Goal: Information Seeking & Learning: Learn about a topic

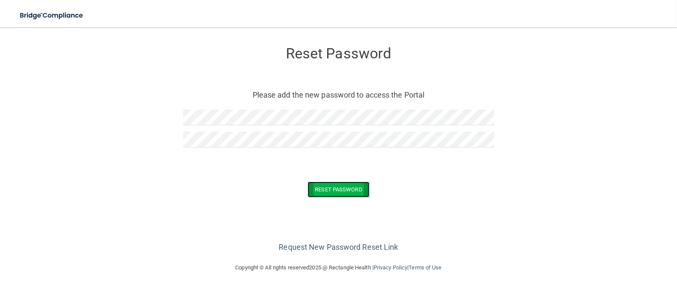
click at [334, 192] on button "Reset Password" at bounding box center [338, 189] width 61 height 16
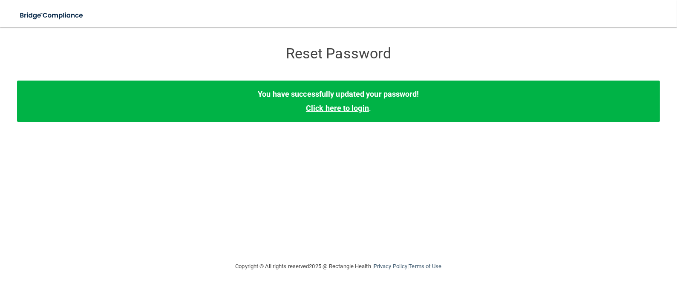
click at [326, 111] on link "Click here to login" at bounding box center [337, 108] width 63 height 9
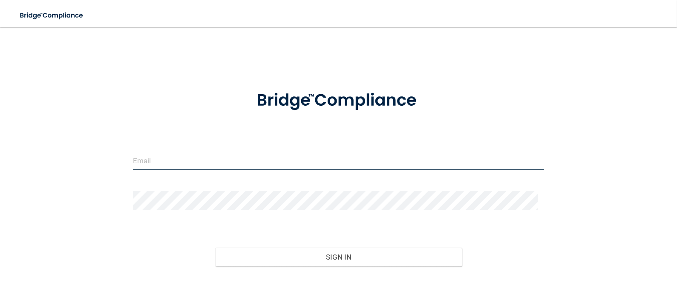
click at [133, 158] on input "email" at bounding box center [339, 160] width 412 height 19
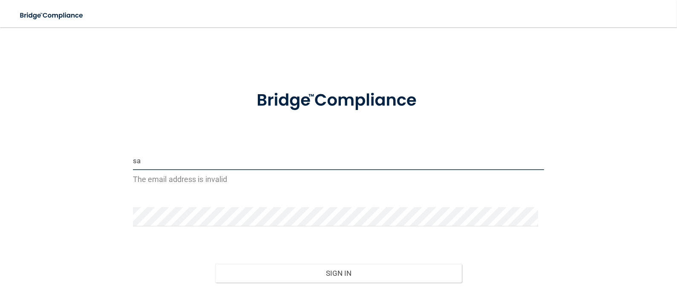
type input "s"
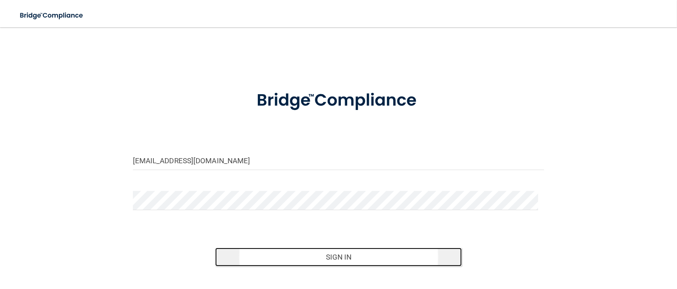
click at [330, 252] on button "Sign In" at bounding box center [338, 256] width 247 height 19
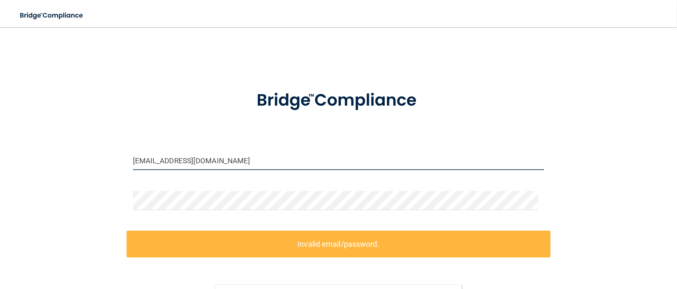
click at [191, 160] on input "[EMAIL_ADDRESS][DOMAIN_NAME]" at bounding box center [339, 160] width 412 height 19
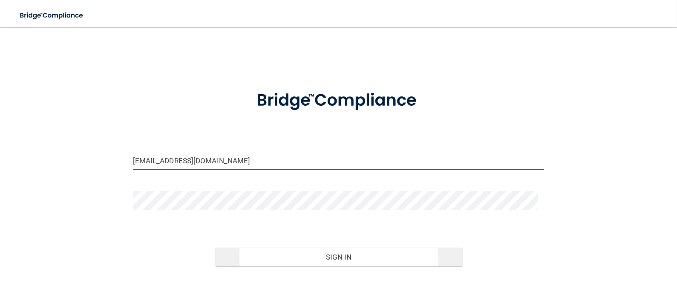
type input "[EMAIL_ADDRESS][DOMAIN_NAME]"
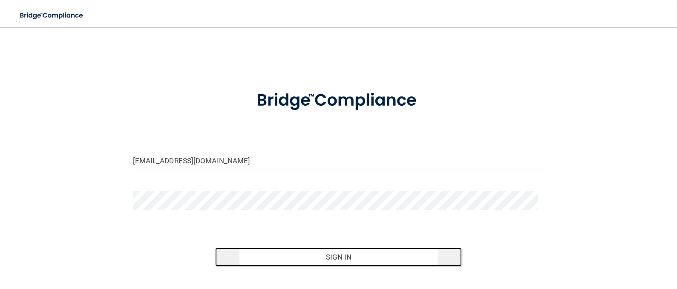
click at [313, 256] on button "Sign In" at bounding box center [338, 256] width 247 height 19
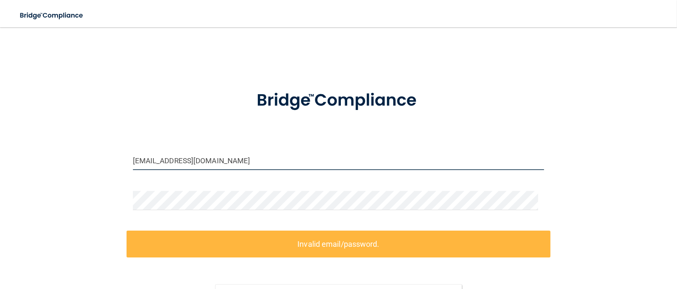
drag, startPoint x: 252, startPoint y: 159, endPoint x: 95, endPoint y: 148, distance: 157.6
click at [95, 148] on div "[EMAIL_ADDRESS][DOMAIN_NAME] Invalid email/password. You don't have permission …" at bounding box center [338, 190] width 643 height 309
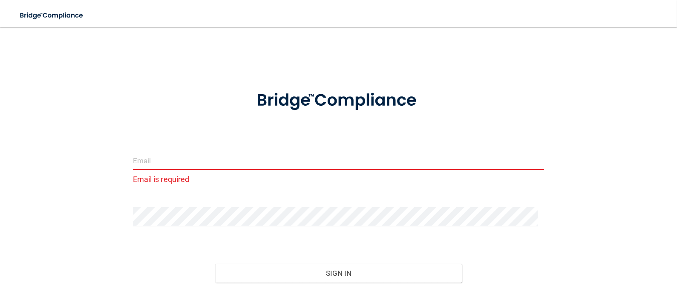
click at [133, 163] on input "email" at bounding box center [339, 160] width 412 height 19
type input "s"
paste input "[PERSON_NAME][EMAIL_ADDRESS][DOMAIN_NAME]"
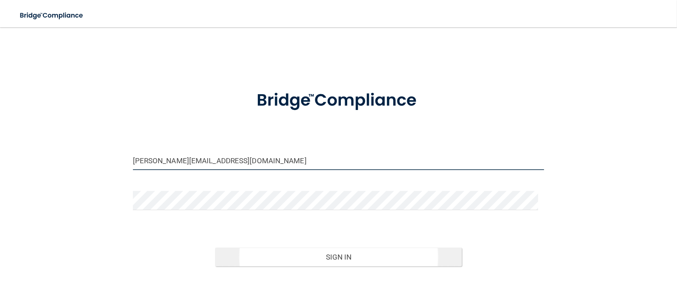
type input "[PERSON_NAME][EMAIL_ADDRESS][DOMAIN_NAME]"
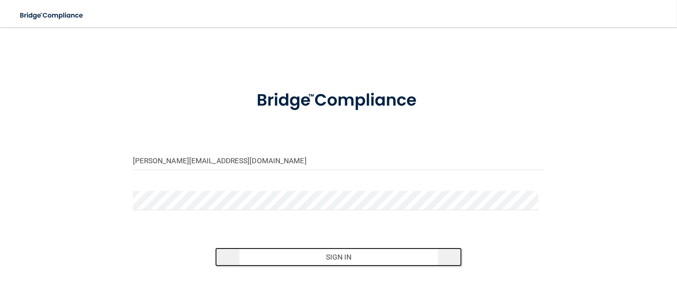
click at [328, 258] on button "Sign In" at bounding box center [338, 256] width 247 height 19
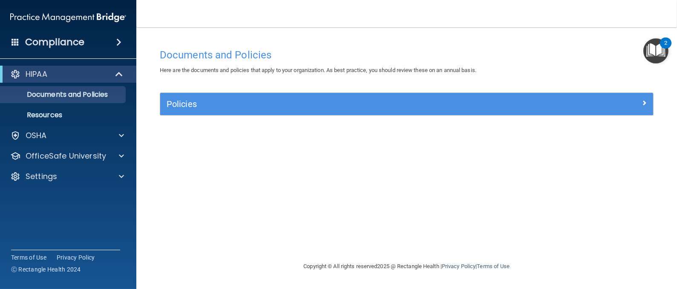
click at [115, 46] on div "Compliance" at bounding box center [68, 42] width 136 height 19
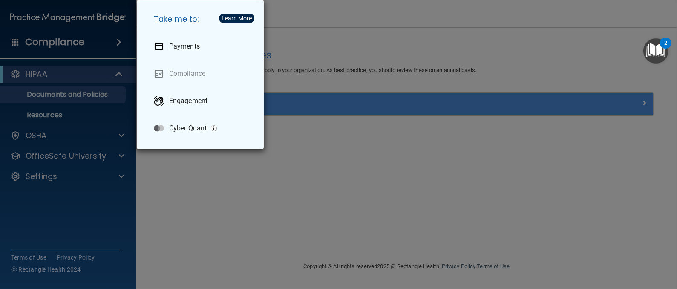
click at [115, 46] on div "Take me to: Payments Compliance Engagement Cyber Quant" at bounding box center [338, 144] width 677 height 289
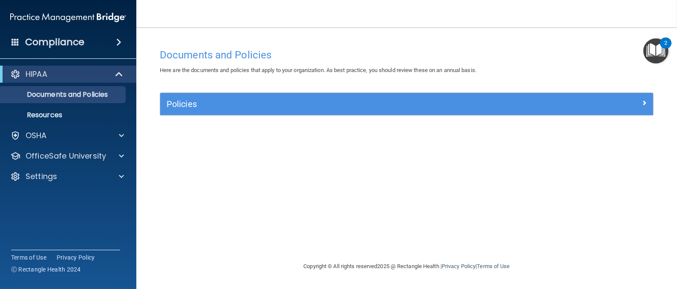
click at [120, 43] on span at bounding box center [118, 42] width 5 height 10
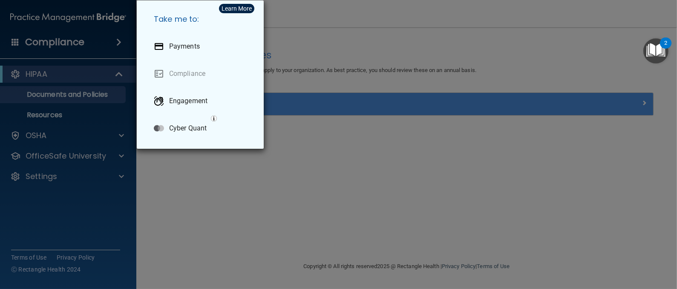
click at [120, 43] on div "Take me to: Payments Compliance Engagement Cyber Quant" at bounding box center [338, 144] width 677 height 289
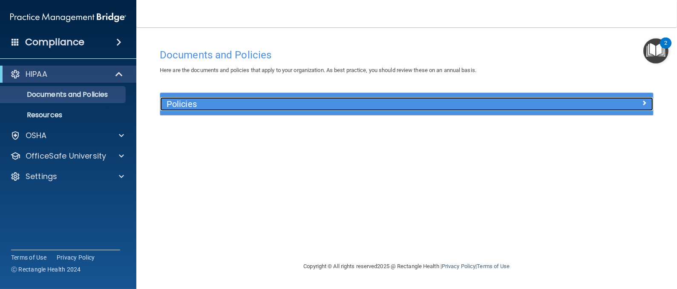
click at [647, 104] on div at bounding box center [591, 102] width 123 height 10
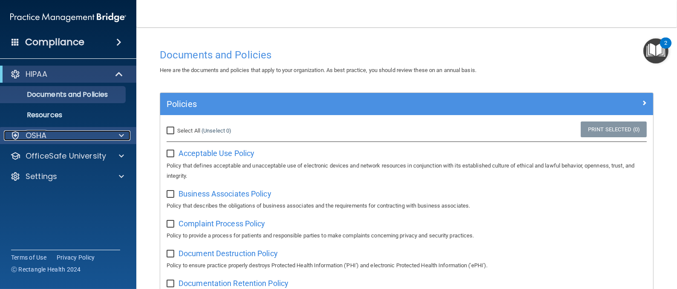
click at [112, 140] on div at bounding box center [119, 135] width 21 height 10
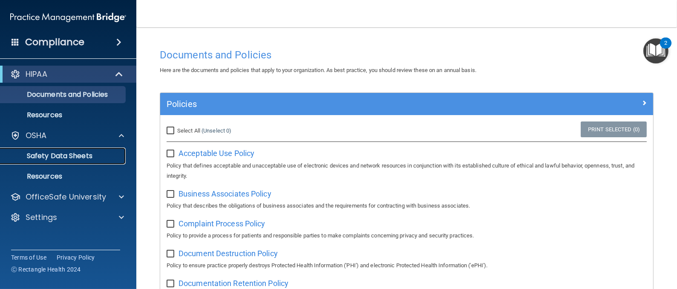
click at [101, 160] on p "Safety Data Sheets" at bounding box center [64, 156] width 116 height 9
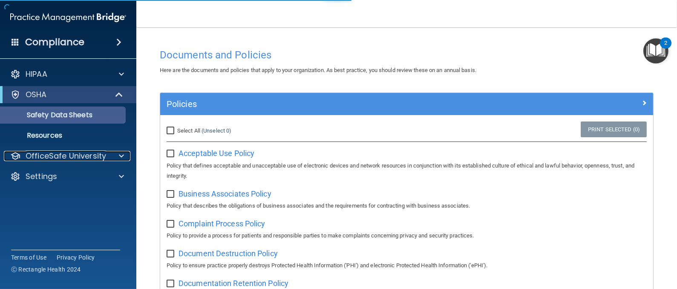
click at [101, 160] on p "OfficeSafe University" at bounding box center [66, 156] width 81 height 10
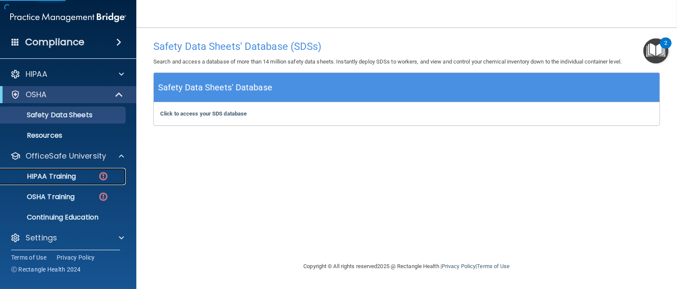
click at [83, 176] on div "HIPAA Training" at bounding box center [64, 176] width 116 height 9
